Goal: Task Accomplishment & Management: Manage account settings

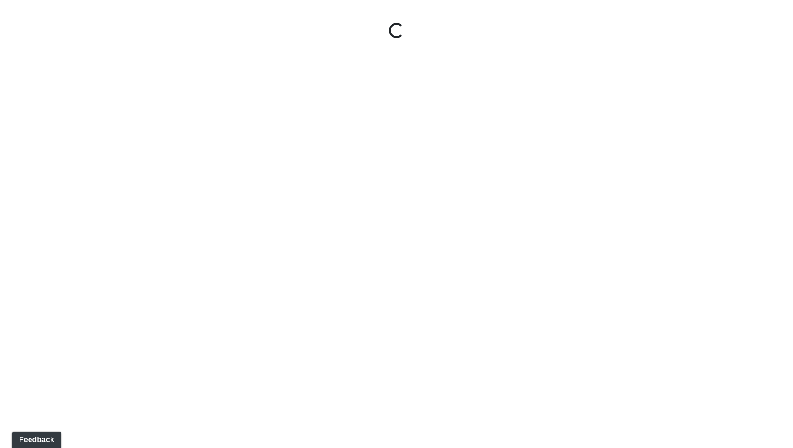
select select "tAPGZw98d5RBWYkGYxtW33"
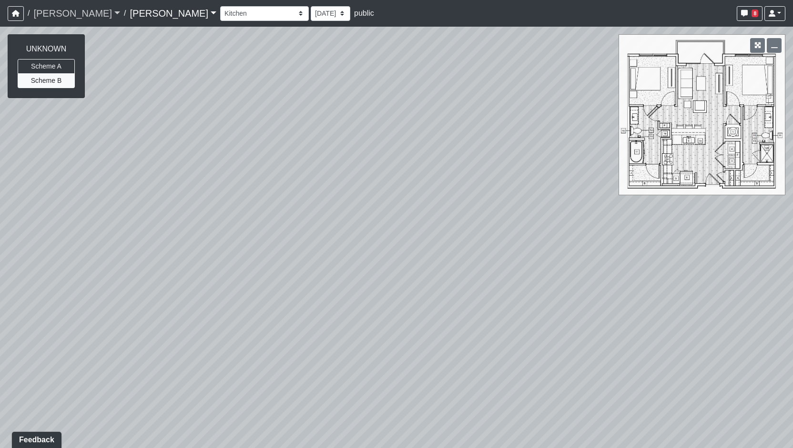
click at [57, 10] on link "[PERSON_NAME]" at bounding box center [76, 13] width 87 height 19
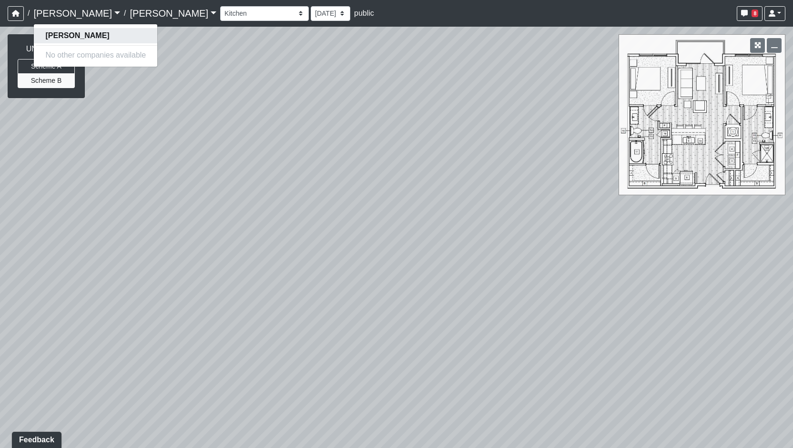
click at [80, 37] on link "[PERSON_NAME]" at bounding box center [95, 35] width 123 height 15
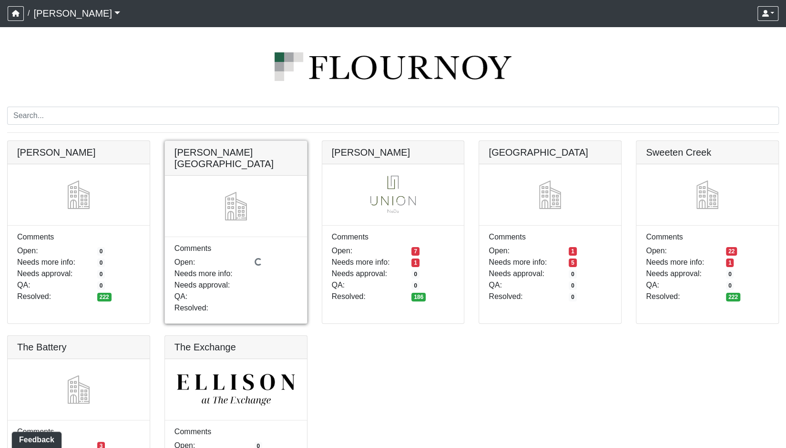
click at [239, 141] on link at bounding box center [236, 141] width 142 height 0
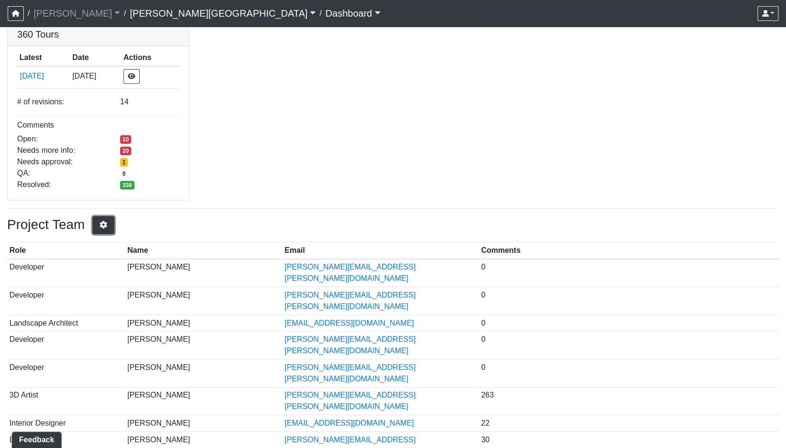
click at [108, 225] on icon "button" at bounding box center [104, 225] width 10 height 8
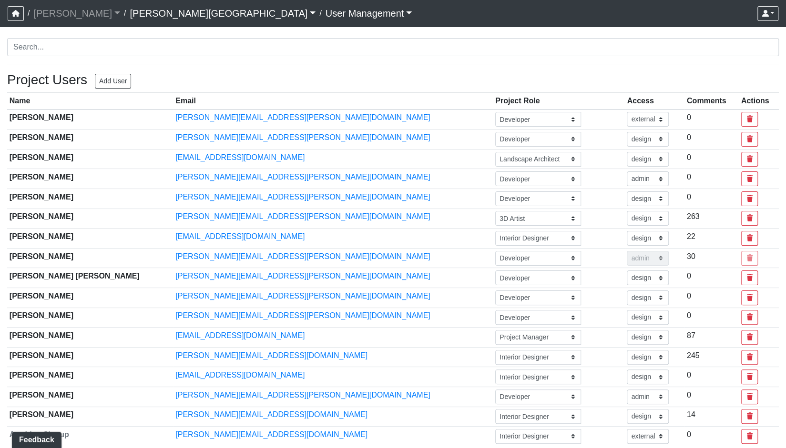
click at [109, 90] on div "Project Users Add User" at bounding box center [69, 82] width 124 height 20
click at [110, 82] on button "Add User" at bounding box center [113, 81] width 36 height 15
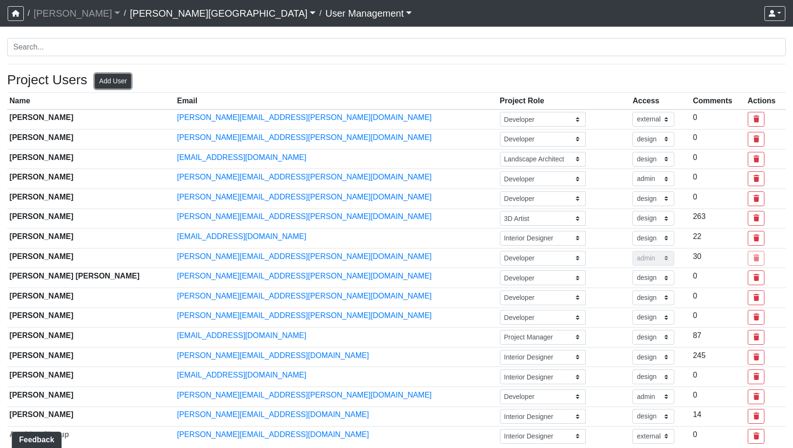
select select "basic"
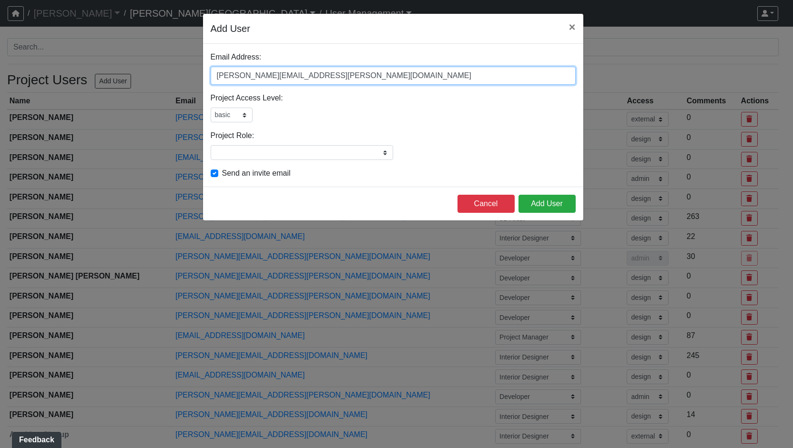
click at [237, 81] on input "[PERSON_NAME][EMAIL_ADDRESS][PERSON_NAME][DOMAIN_NAME]" at bounding box center [393, 76] width 365 height 18
click at [237, 83] on input "[PERSON_NAME][EMAIL_ADDRESS][PERSON_NAME][DOMAIN_NAME]" at bounding box center [393, 76] width 365 height 18
type input "russell.james@flournoydev.com"
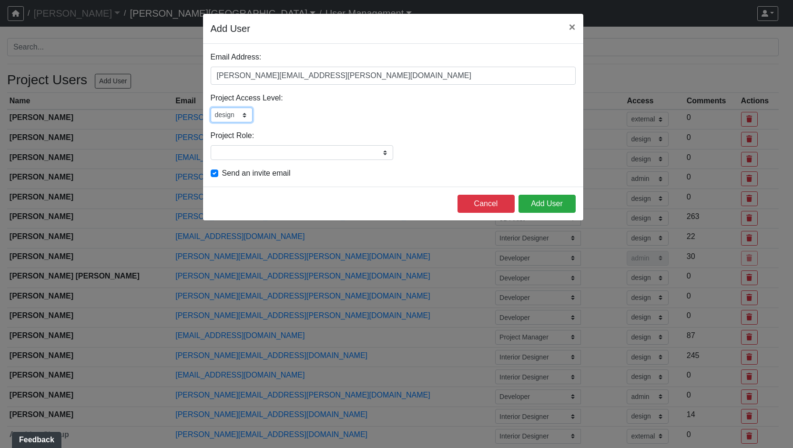
select select "basic"
click at [271, 160] on div "Email Address: russell.james@flournoydev.com Please add a user email Project Ac…" at bounding box center [393, 115] width 380 height 143
click at [287, 156] on input "Project Role:" at bounding box center [302, 152] width 182 height 15
type input "Developer"
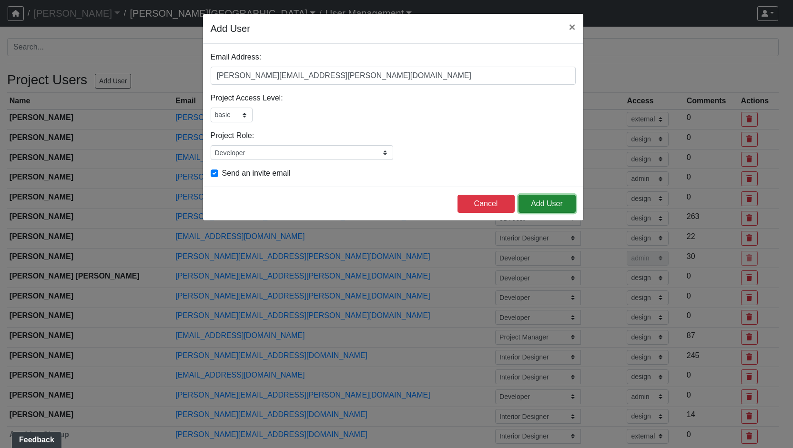
click at [524, 204] on button "Add User" at bounding box center [546, 204] width 57 height 18
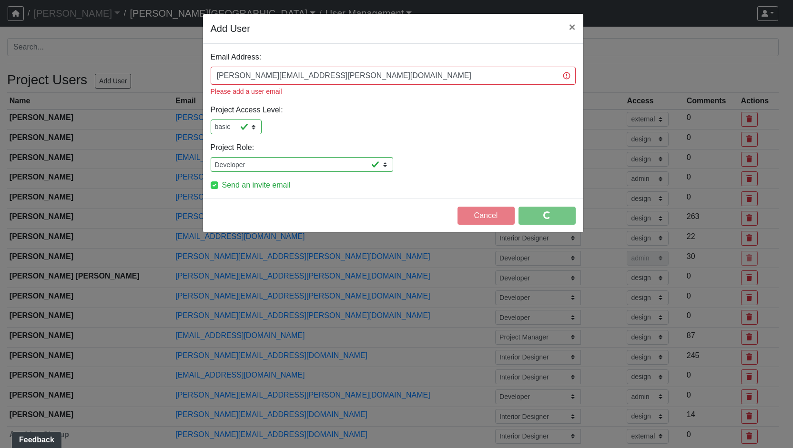
select select "external"
select select "design"
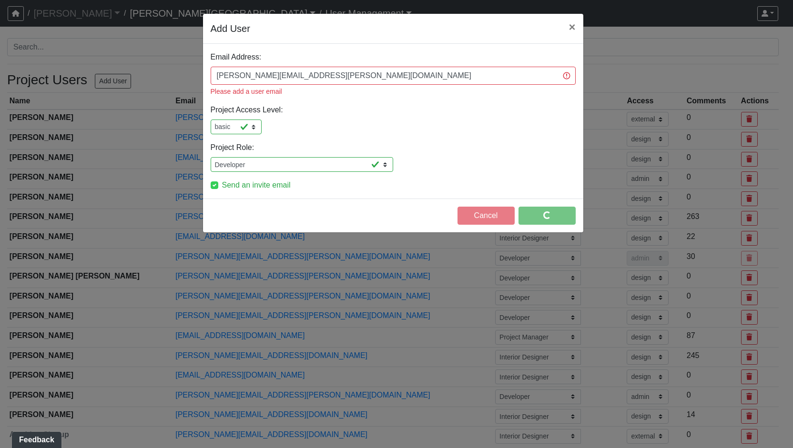
select select "design"
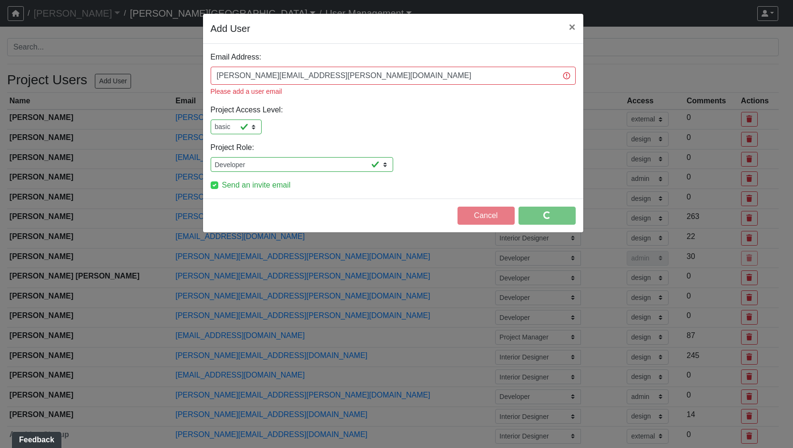
select select "design"
select select "external"
select select "basic"
